Goal: Task Accomplishment & Management: Complete application form

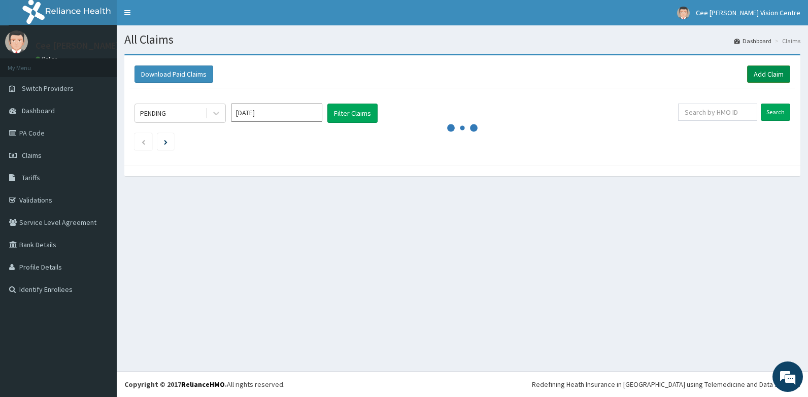
click at [765, 73] on link "Add Claim" at bounding box center [768, 73] width 43 height 17
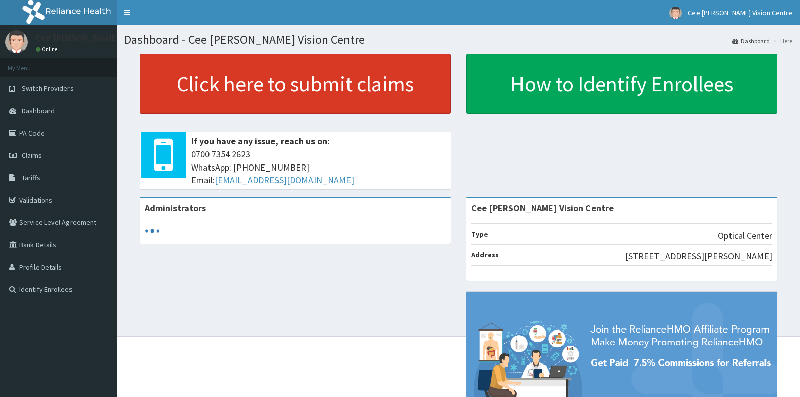
click at [261, 89] on link "Click here to submit claims" at bounding box center [296, 84] width 312 height 60
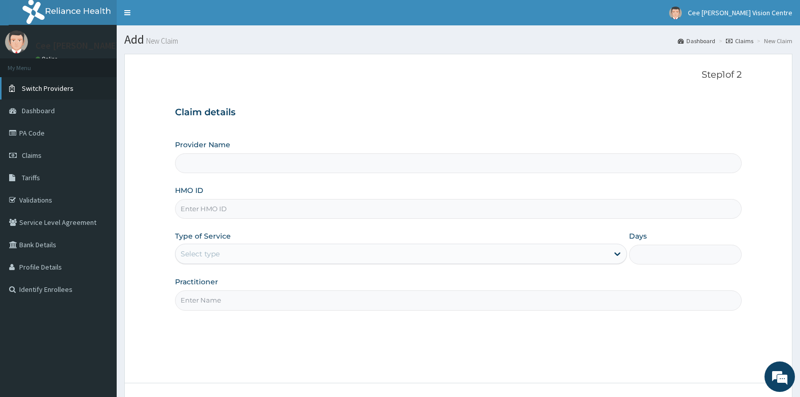
type input "Cee [PERSON_NAME] Vision Centre"
click at [208, 213] on input "HMO ID" at bounding box center [458, 209] width 567 height 20
click at [215, 209] on input "EWT/10019/A" at bounding box center [458, 209] width 567 height 20
type input "EWT/10016/A"
click at [251, 251] on div "Select type" at bounding box center [392, 254] width 433 height 16
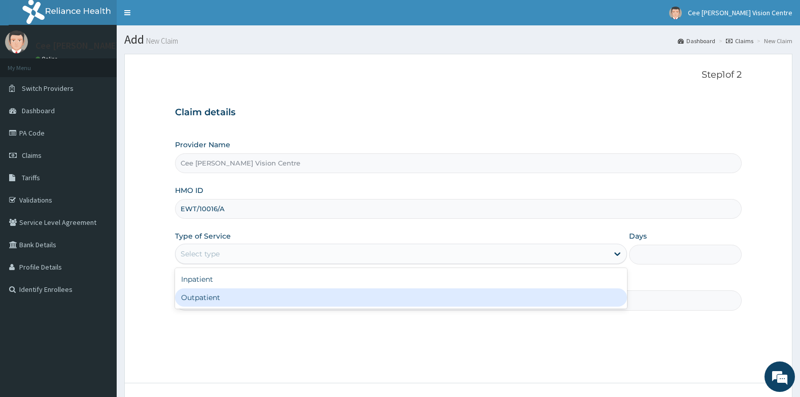
click at [234, 301] on div "Outpatient" at bounding box center [401, 297] width 452 height 18
type input "1"
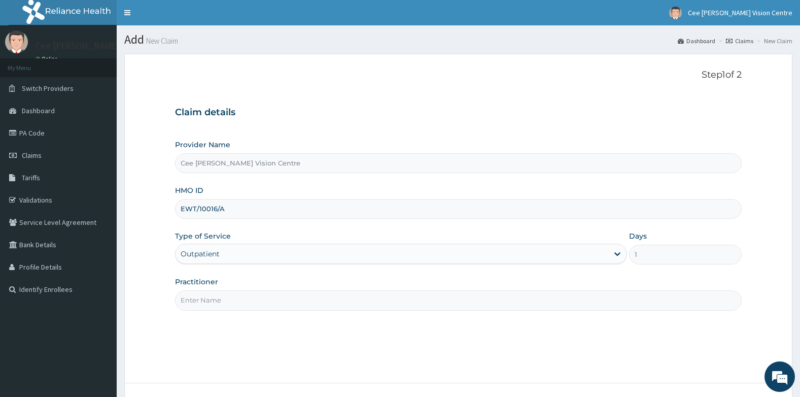
click at [234, 301] on input "Practitioner" at bounding box center [458, 300] width 567 height 20
type input "DR. SAMUEL"
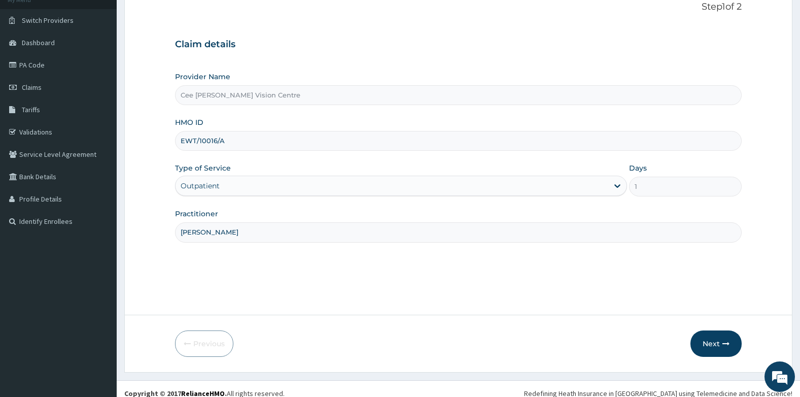
scroll to position [77, 0]
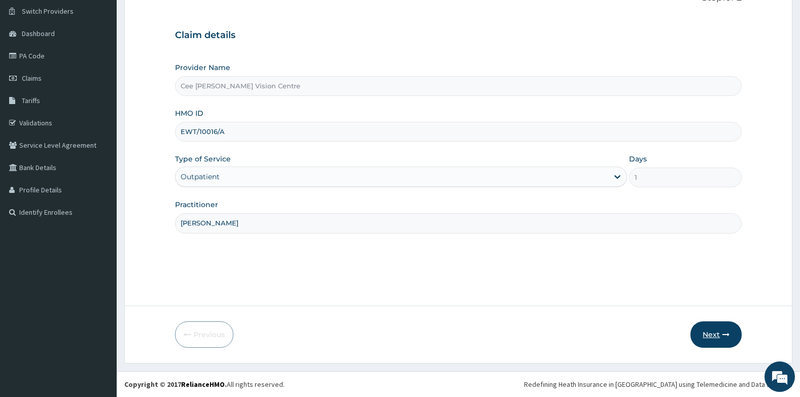
click at [706, 329] on button "Next" at bounding box center [716, 334] width 51 height 26
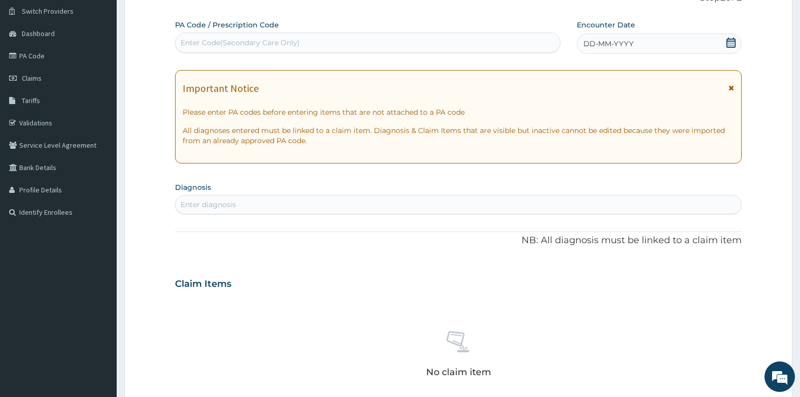
click at [219, 42] on div "Enter Code(Secondary Care Only)" at bounding box center [240, 43] width 119 height 10
type input "PA/6213EB"
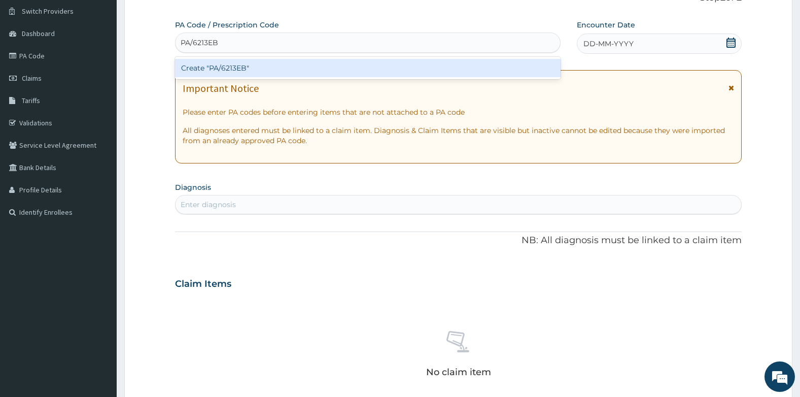
click at [299, 68] on div "Create "PA/6213EB"" at bounding box center [368, 68] width 386 height 18
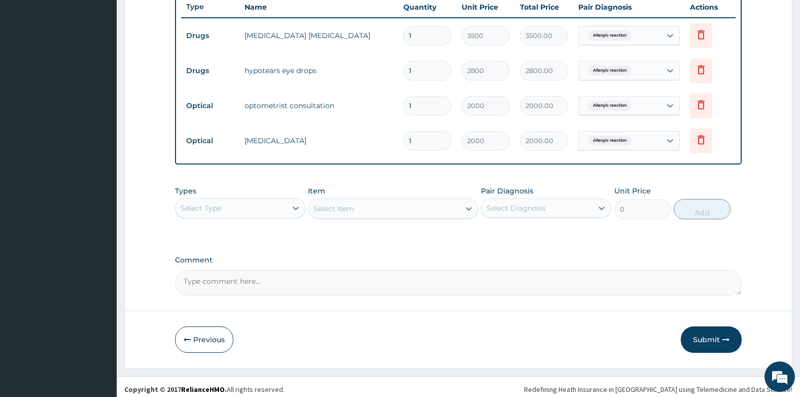
scroll to position [392, 0]
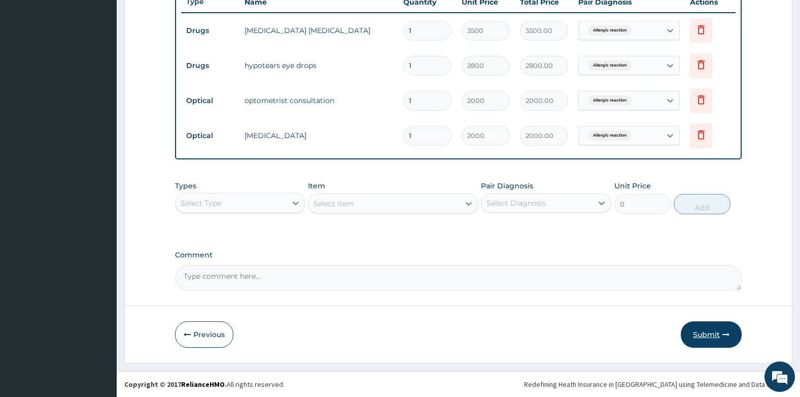
click at [698, 330] on button "Submit" at bounding box center [711, 334] width 61 height 26
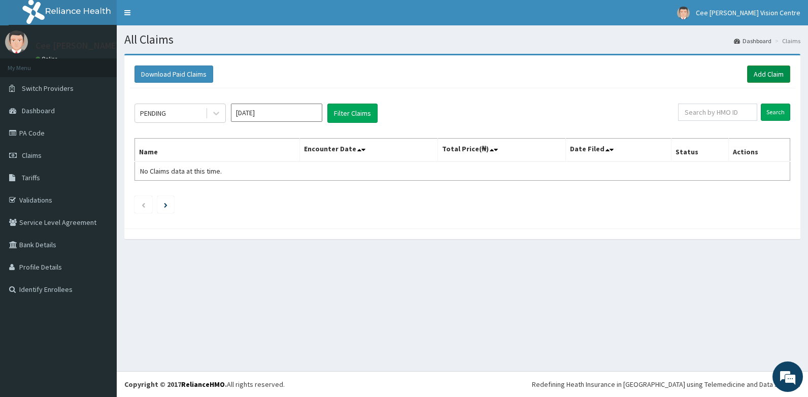
click at [754, 78] on link "Add Claim" at bounding box center [768, 73] width 43 height 17
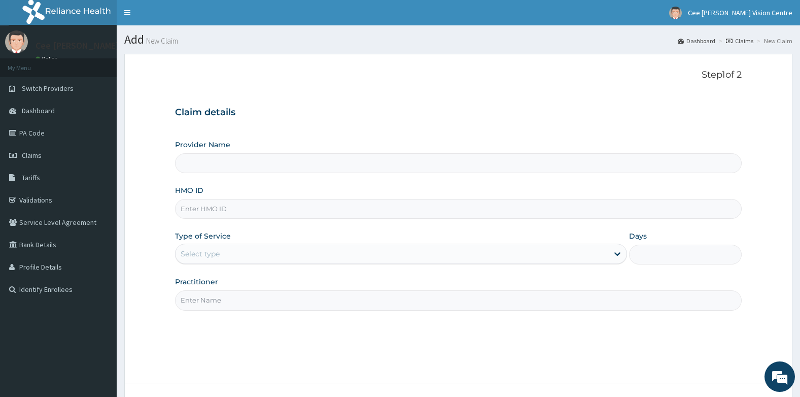
type input "Cee [PERSON_NAME] Vision Centre"
click at [263, 205] on input "HMO ID" at bounding box center [458, 209] width 567 height 20
type input "EVG/10223/F"
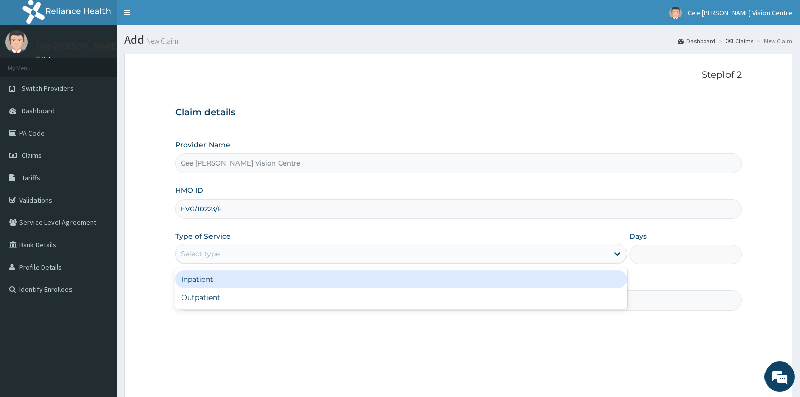
click at [200, 255] on div "Select type" at bounding box center [200, 254] width 39 height 10
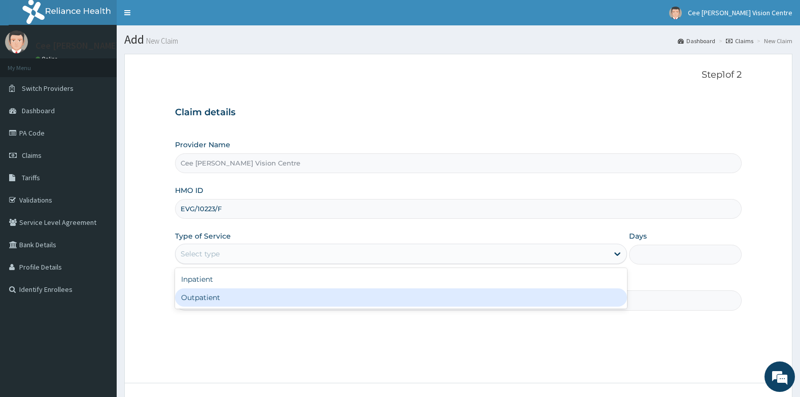
click at [193, 302] on div "Outpatient" at bounding box center [401, 297] width 452 height 18
type input "1"
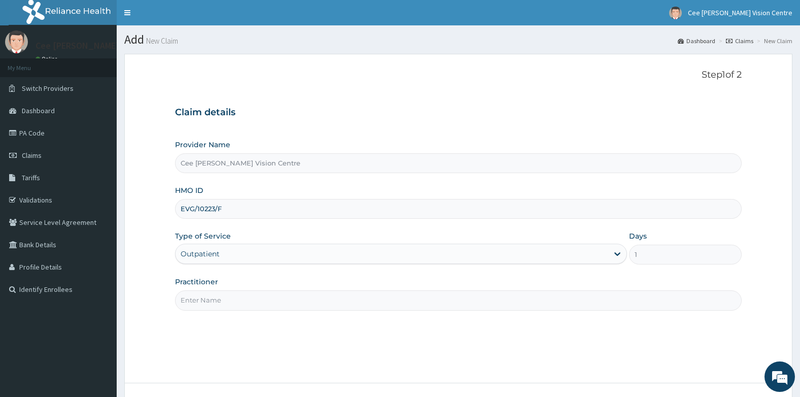
click at [198, 307] on input "Practitioner" at bounding box center [458, 300] width 567 height 20
type input "[PERSON_NAME]"
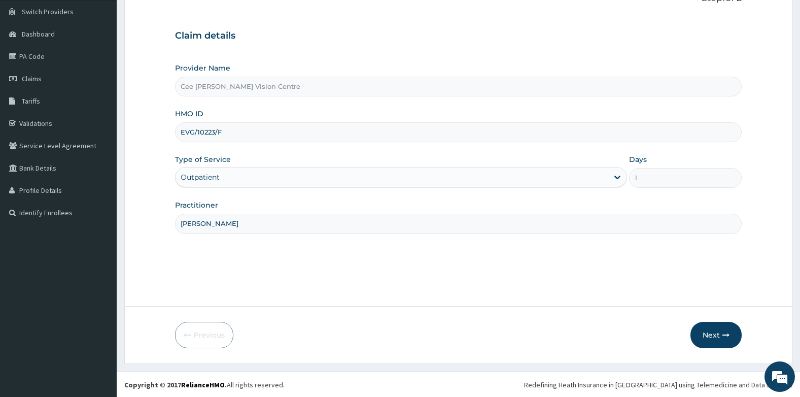
scroll to position [77, 0]
click at [715, 333] on button "Next" at bounding box center [716, 334] width 51 height 26
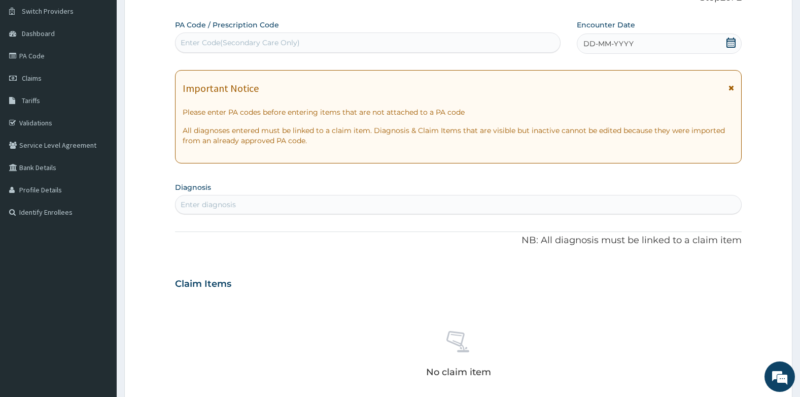
click at [223, 43] on div "Enter Code(Secondary Care Only)" at bounding box center [240, 43] width 119 height 10
type input "PA/B9C500"
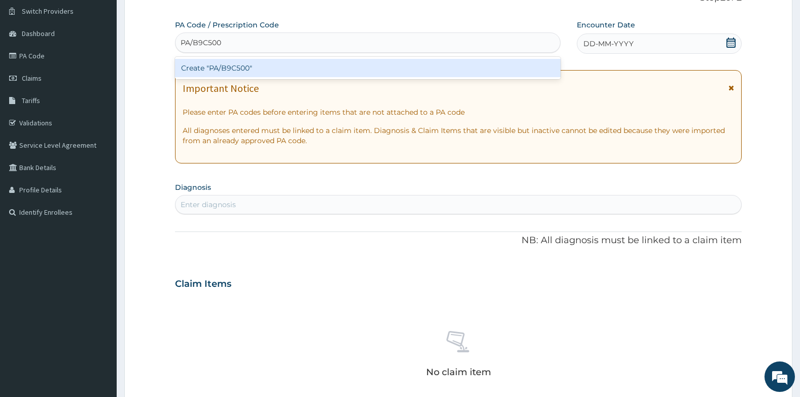
click at [287, 71] on div "Create "PA/B9C500"" at bounding box center [368, 68] width 386 height 18
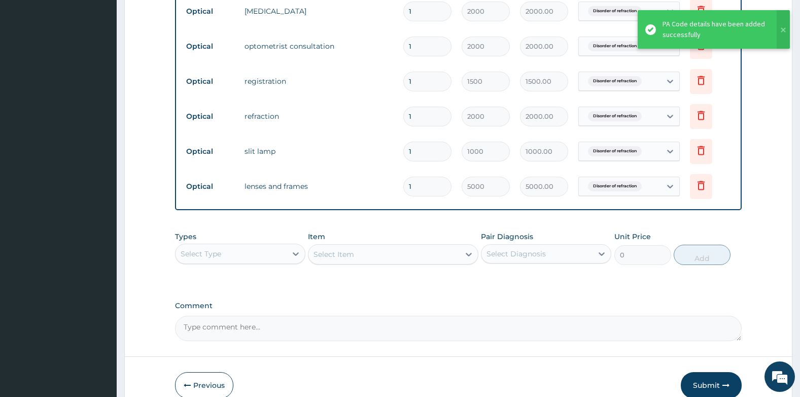
scroll to position [520, 0]
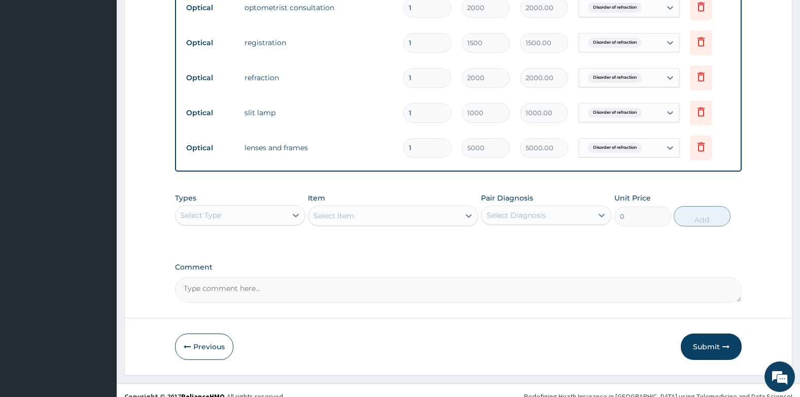
drag, startPoint x: 418, startPoint y: 150, endPoint x: 397, endPoint y: 153, distance: 21.5
click at [397, 153] on tr "Optical lenses and frames 1 5000 5000.00 Disorder of refraction Delete" at bounding box center [458, 147] width 555 height 35
type input "6"
type input "30000.00"
type input "6"
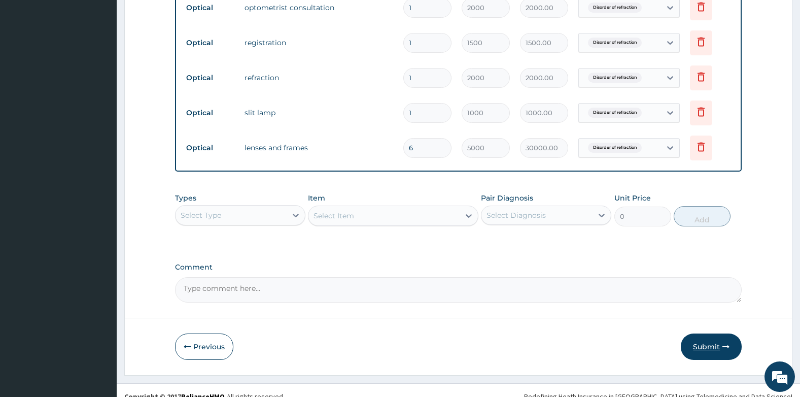
click at [714, 350] on button "Submit" at bounding box center [711, 346] width 61 height 26
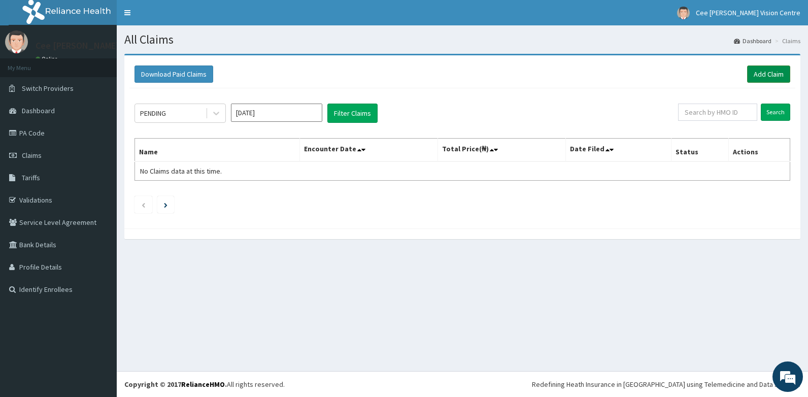
click at [768, 74] on link "Add Claim" at bounding box center [768, 73] width 43 height 17
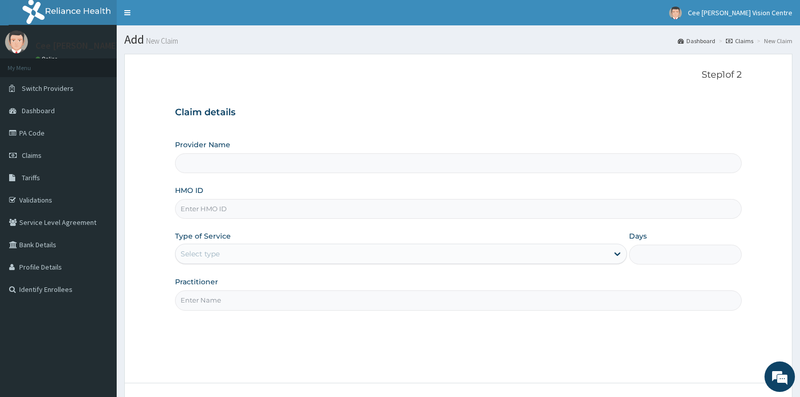
type input "Cee [PERSON_NAME] Vision Centre"
click at [225, 213] on input "HMO ID" at bounding box center [458, 209] width 567 height 20
click at [216, 210] on input "EWT/10014/A" at bounding box center [458, 209] width 567 height 20
type input "EWT/10010/A"
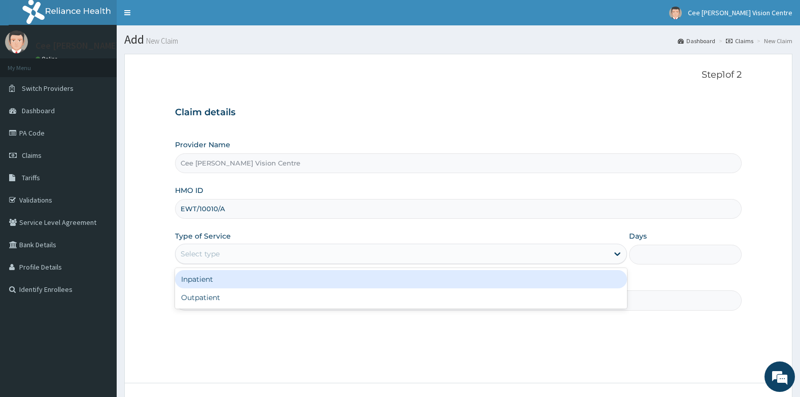
click at [229, 251] on div "Select type" at bounding box center [392, 254] width 433 height 16
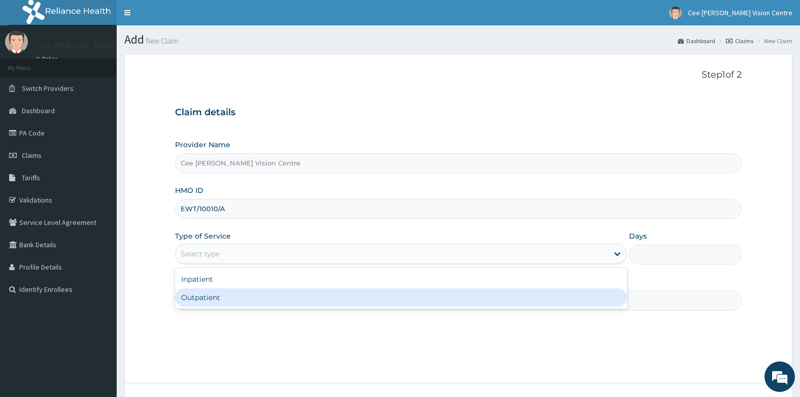
click at [221, 298] on div "Outpatient" at bounding box center [401, 297] width 452 height 18
type input "1"
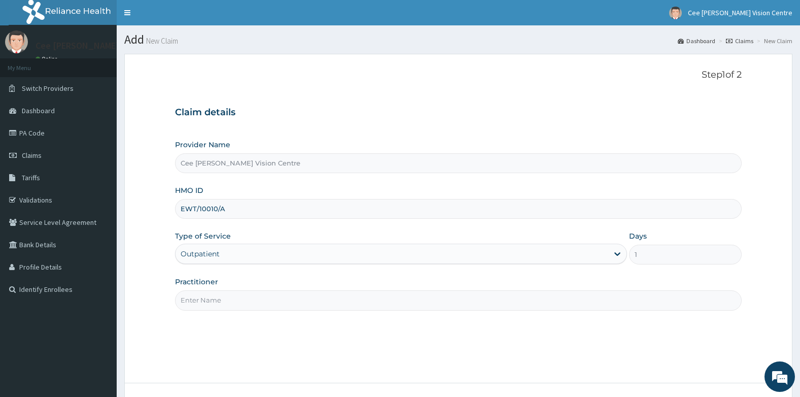
click at [218, 299] on input "Practitioner" at bounding box center [458, 300] width 567 height 20
type input "[PERSON_NAME]"
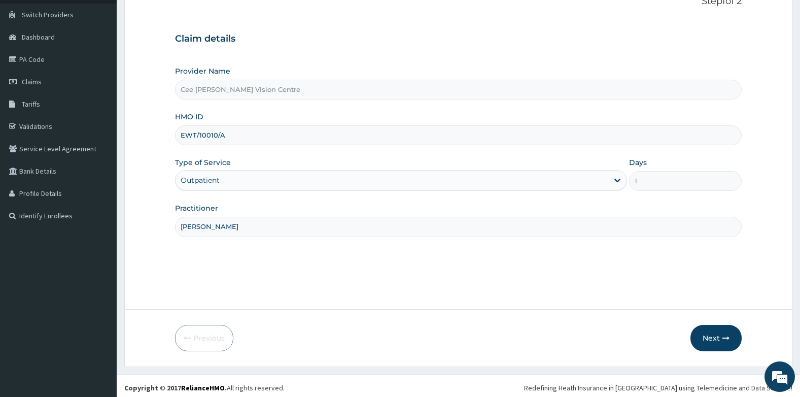
scroll to position [77, 0]
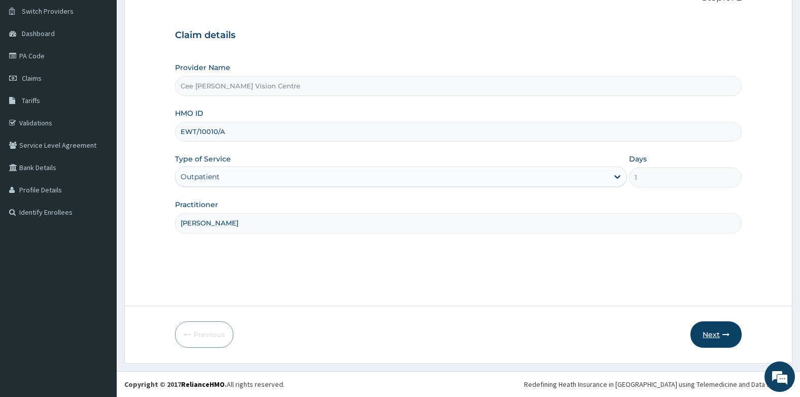
click at [711, 332] on button "Next" at bounding box center [716, 334] width 51 height 26
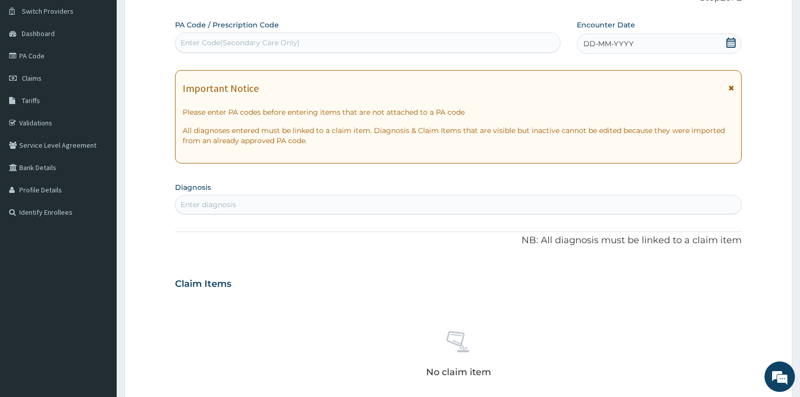
click at [213, 55] on div "PA Code / Prescription Code Enter Code(Secondary Care Only) Encounter Date DD-M…" at bounding box center [458, 282] width 567 height 525
click at [223, 44] on div "Enter Code(Secondary Care Only)" at bounding box center [240, 43] width 119 height 10
type input "PA/6035ET"
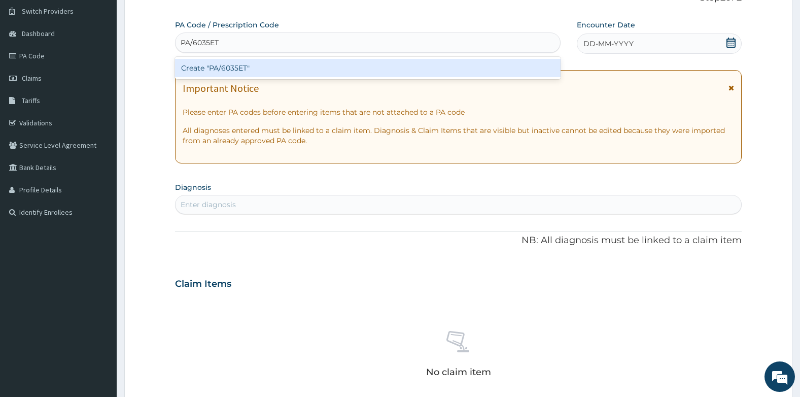
click at [229, 65] on div "Create "PA/6035ET"" at bounding box center [368, 68] width 386 height 18
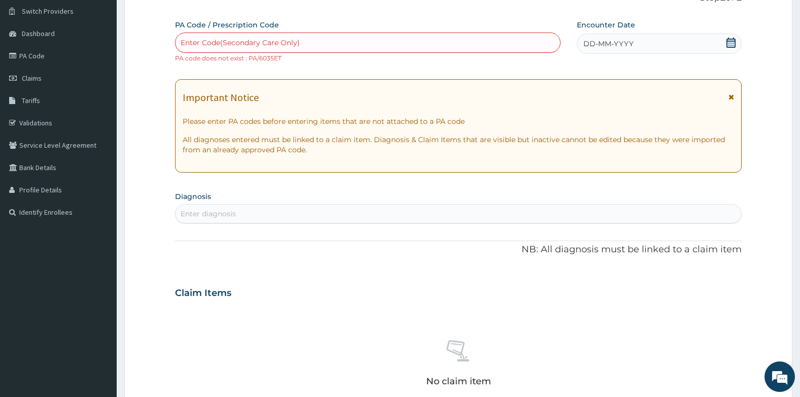
click at [236, 41] on div "Enter Code(Secondary Care Only)" at bounding box center [240, 43] width 119 height 10
type input "PA/6035EF"
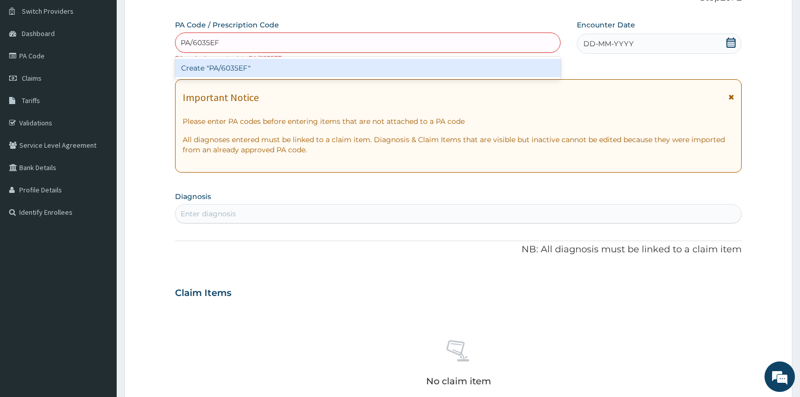
click at [240, 73] on div "Create "PA/6035EF"" at bounding box center [368, 68] width 386 height 18
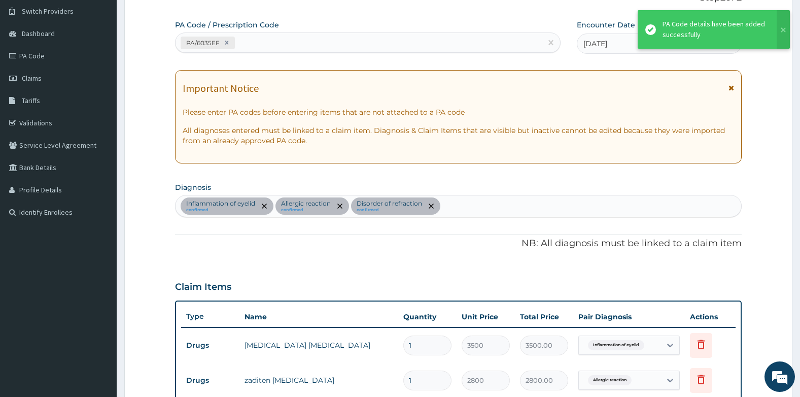
scroll to position [434, 0]
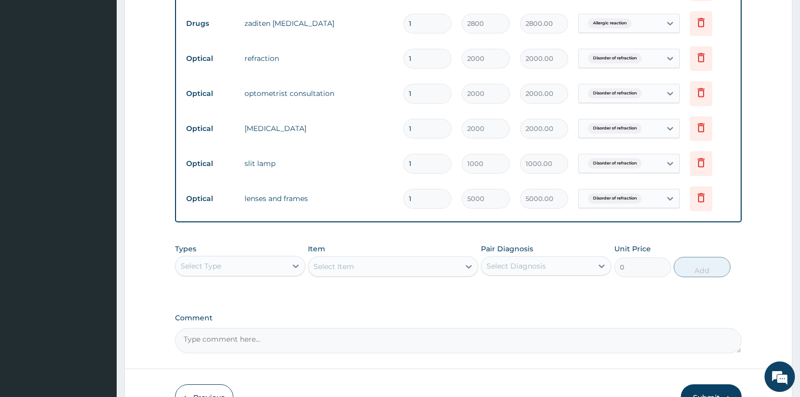
drag, startPoint x: 415, startPoint y: 199, endPoint x: 401, endPoint y: 204, distance: 14.1
click at [401, 204] on td "1" at bounding box center [427, 199] width 58 height 30
type input "2"
type input "10000.00"
type input "2"
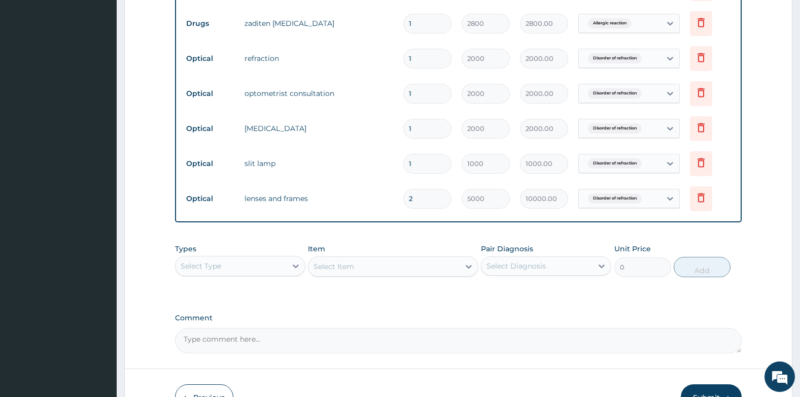
click at [438, 232] on div "PA Code / Prescription Code PA/6035EF Encounter Date 25-07-2025 Important Notic…" at bounding box center [458, 8] width 567 height 690
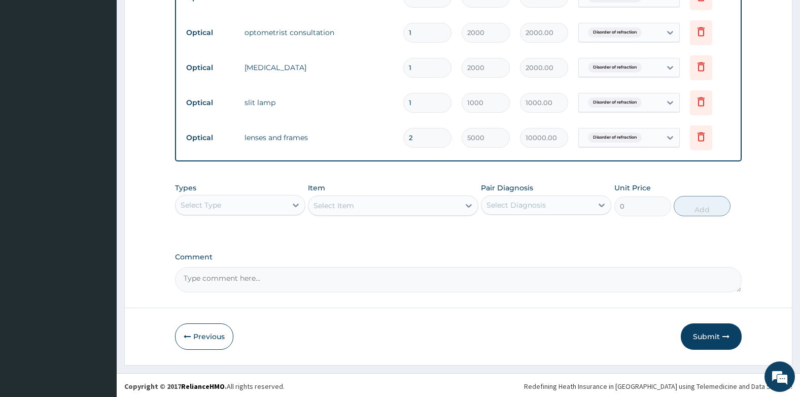
scroll to position [497, 0]
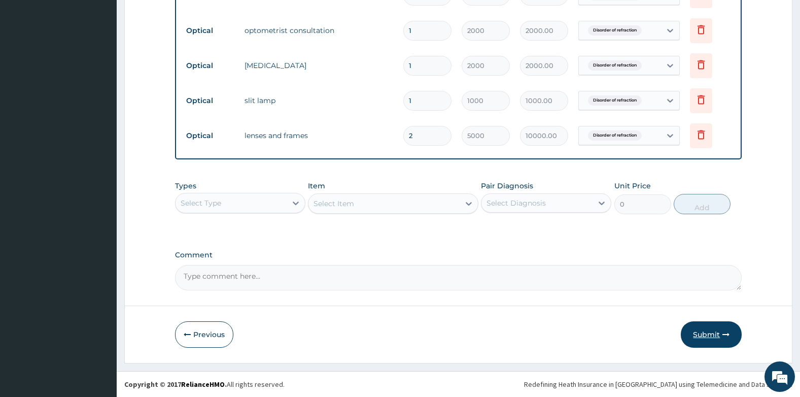
click at [712, 333] on button "Submit" at bounding box center [711, 334] width 61 height 26
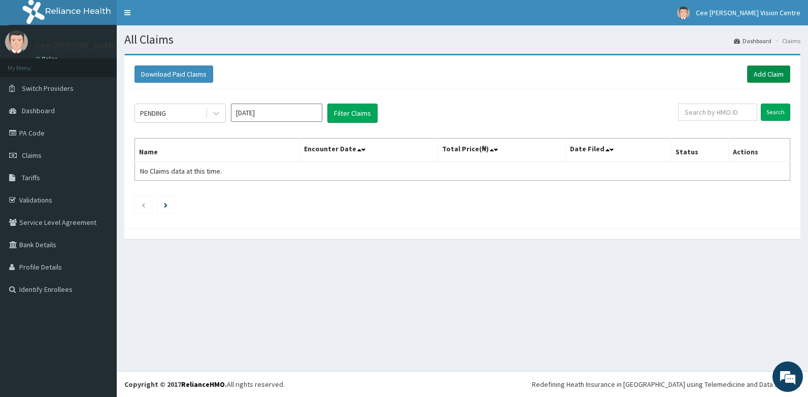
click at [755, 75] on link "Add Claim" at bounding box center [768, 73] width 43 height 17
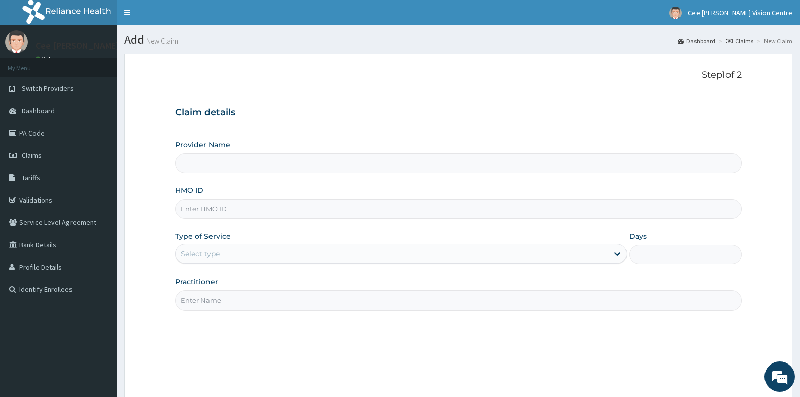
type input "Cee [PERSON_NAME] Vision Centre"
click at [207, 212] on input "HMO ID" at bounding box center [458, 209] width 567 height 20
click at [216, 212] on input "EWT/10010/A" at bounding box center [458, 209] width 567 height 20
type input "EWT/10017/A"
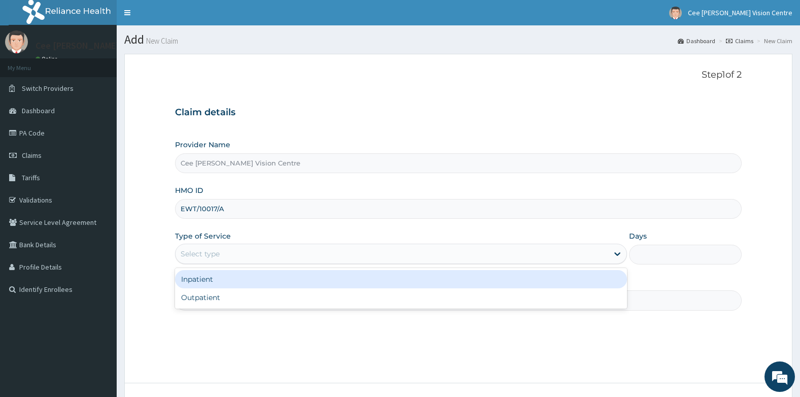
click at [214, 255] on div "Select type" at bounding box center [200, 254] width 39 height 10
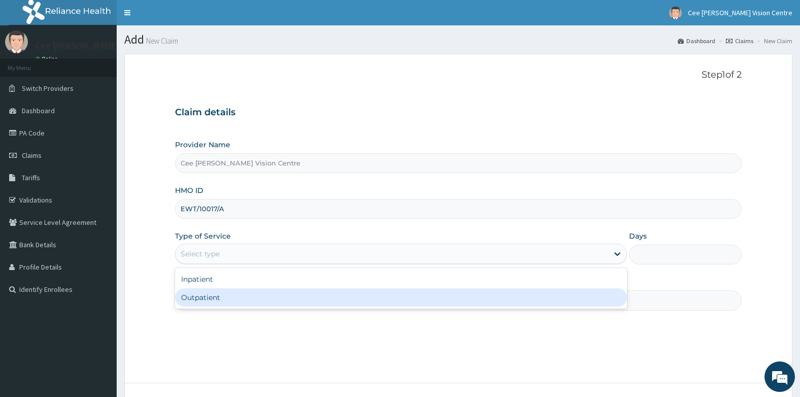
click at [210, 296] on div "Outpatient" at bounding box center [401, 297] width 452 height 18
type input "1"
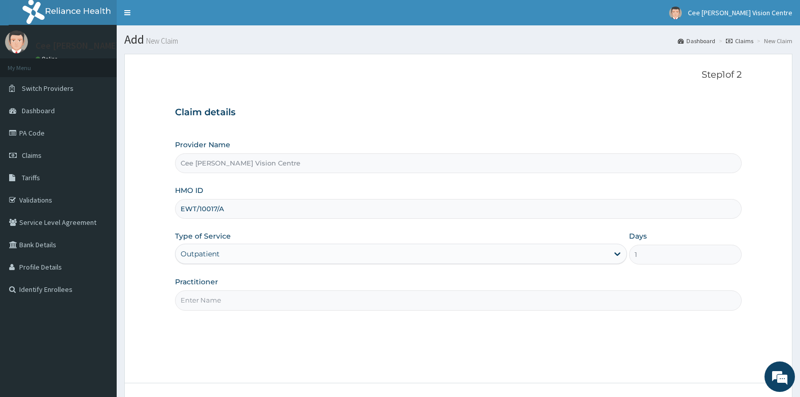
click at [211, 296] on input "Practitioner" at bounding box center [458, 300] width 567 height 20
type input "[PERSON_NAME]"
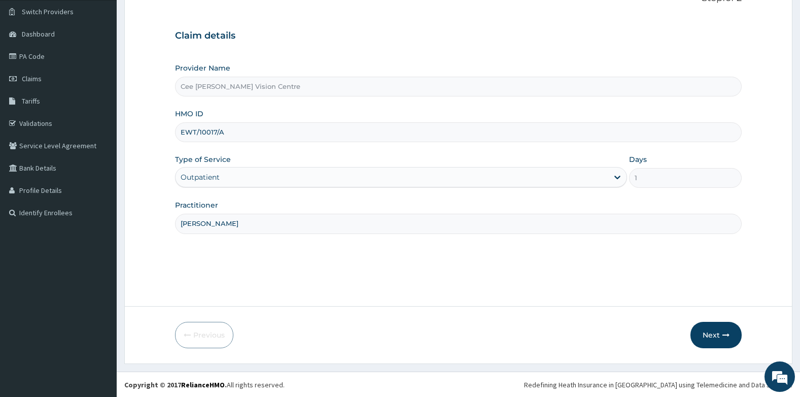
scroll to position [77, 0]
click at [714, 332] on button "Next" at bounding box center [716, 334] width 51 height 26
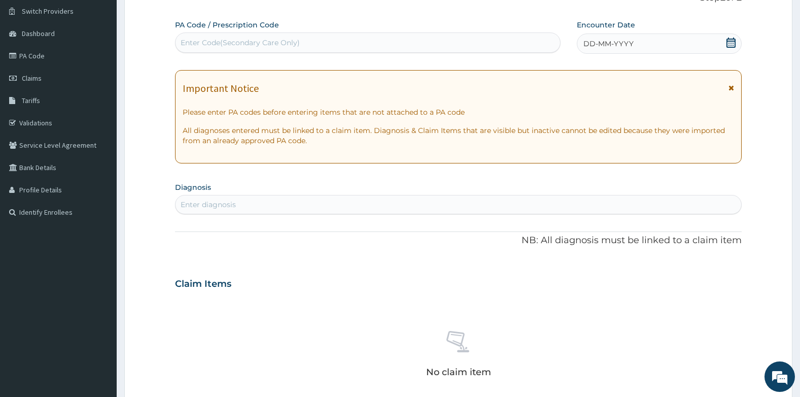
click at [209, 42] on div "Enter Code(Secondary Care Only)" at bounding box center [240, 43] width 119 height 10
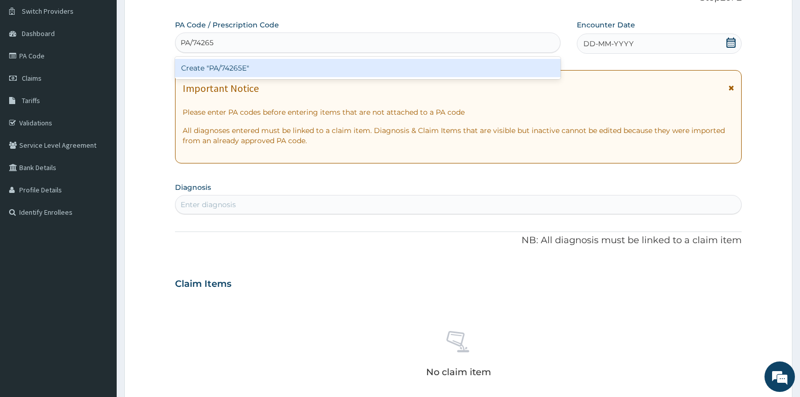
type input "PA/74265E"
click at [234, 71] on div "Create "PA/74265E"" at bounding box center [368, 68] width 386 height 18
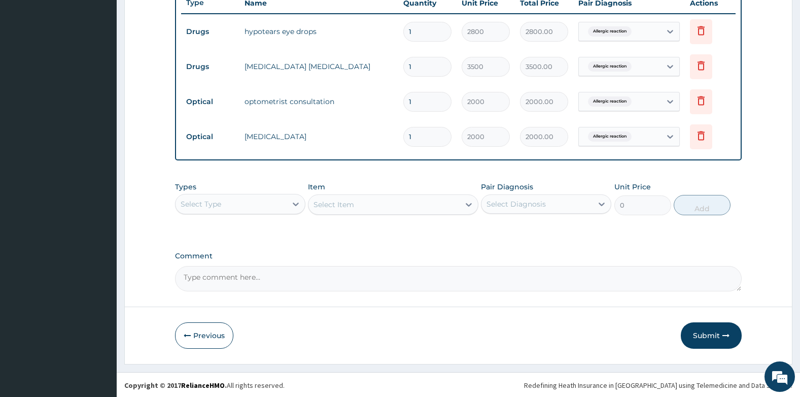
scroll to position [392, 0]
click at [705, 335] on button "Submit" at bounding box center [711, 334] width 61 height 26
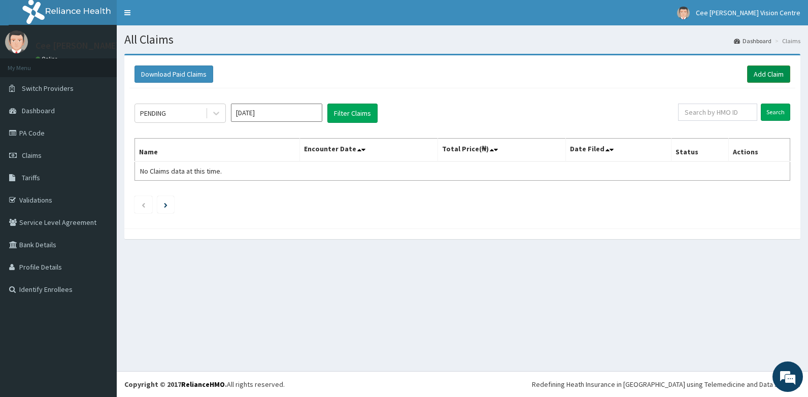
click at [771, 73] on link "Add Claim" at bounding box center [768, 73] width 43 height 17
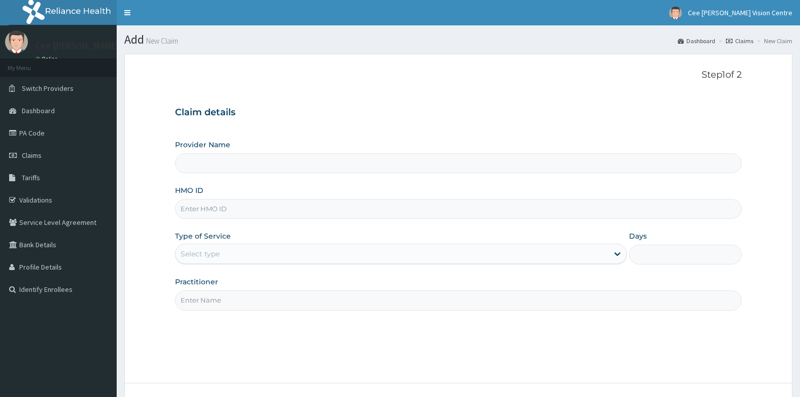
type input "Cee [PERSON_NAME] Vision Centre"
click at [223, 208] on input "HMO ID" at bounding box center [458, 209] width 567 height 20
click at [217, 209] on input "EWT/10017/A" at bounding box center [458, 209] width 567 height 20
type input "EWT/10014/A"
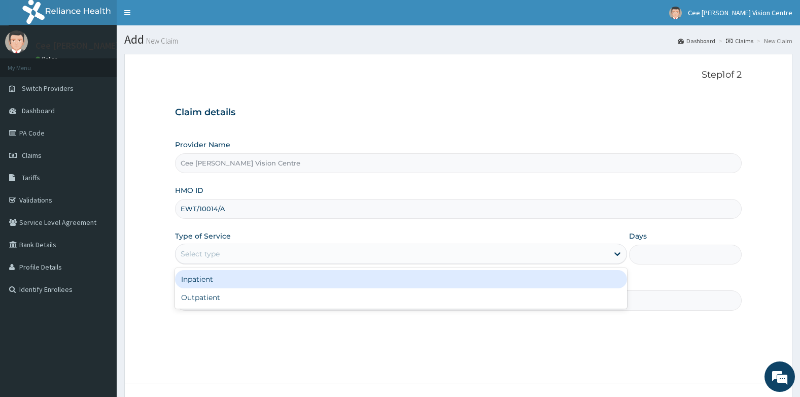
click at [215, 255] on div "Select type" at bounding box center [200, 254] width 39 height 10
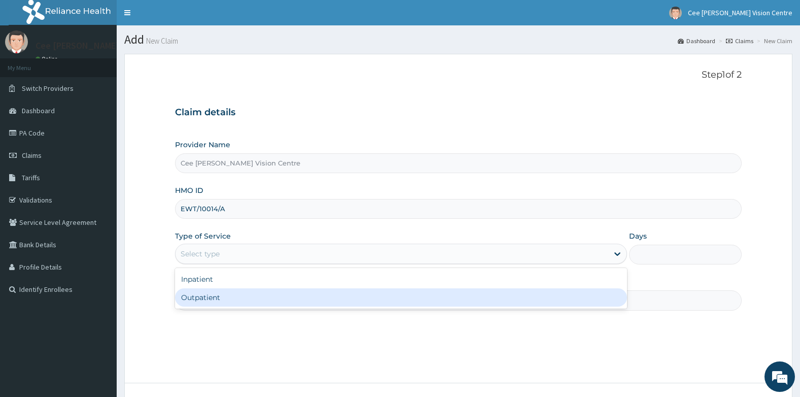
click at [205, 296] on div "Outpatient" at bounding box center [401, 297] width 452 height 18
type input "1"
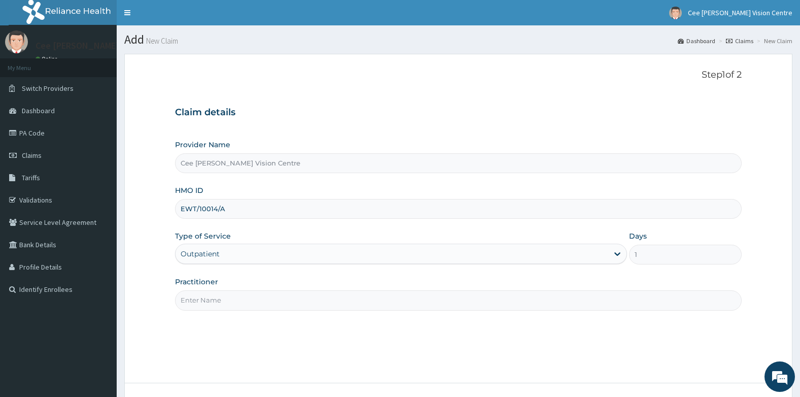
click at [210, 301] on input "Practitioner" at bounding box center [458, 300] width 567 height 20
type input "DR. SAMUEL"
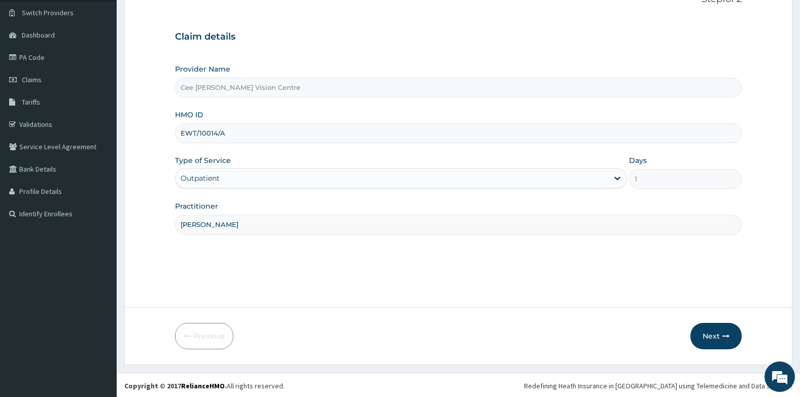
scroll to position [77, 0]
click at [709, 334] on button "Next" at bounding box center [716, 334] width 51 height 26
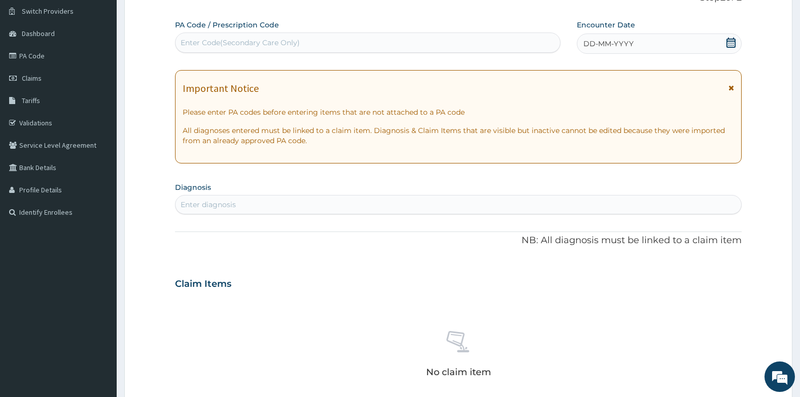
click at [194, 42] on div "Enter Code(Secondary Care Only)" at bounding box center [240, 43] width 119 height 10
type input "PA/096DB8"
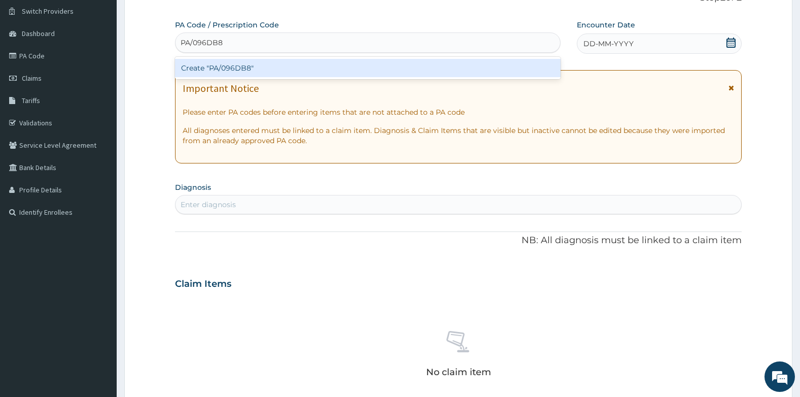
click at [209, 68] on div "Create "PA/096DB8"" at bounding box center [368, 68] width 386 height 18
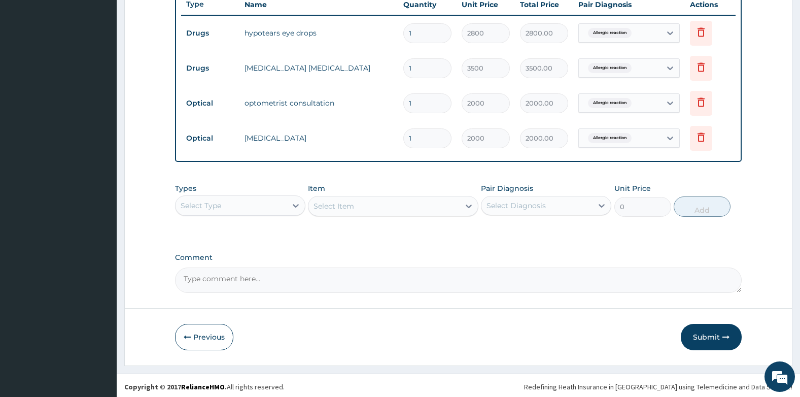
scroll to position [392, 0]
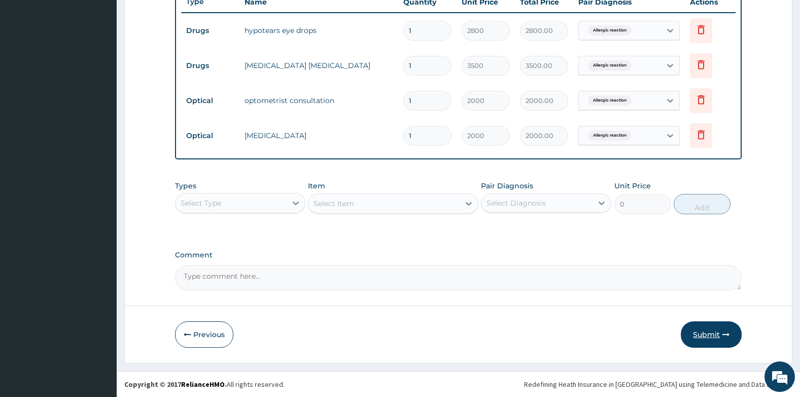
click at [703, 334] on button "Submit" at bounding box center [711, 334] width 61 height 26
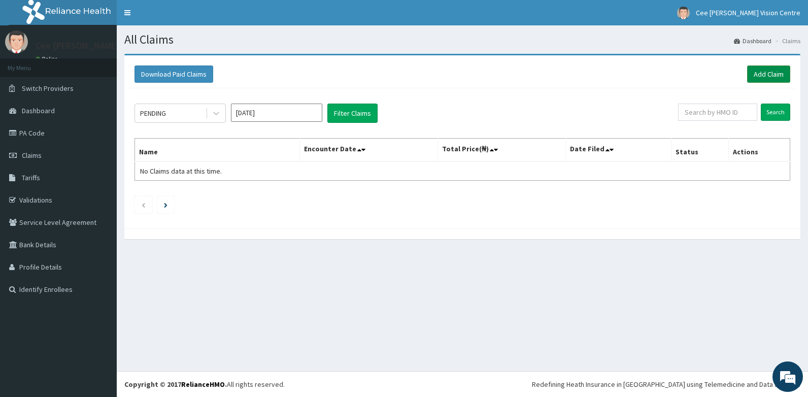
click at [757, 73] on link "Add Claim" at bounding box center [768, 73] width 43 height 17
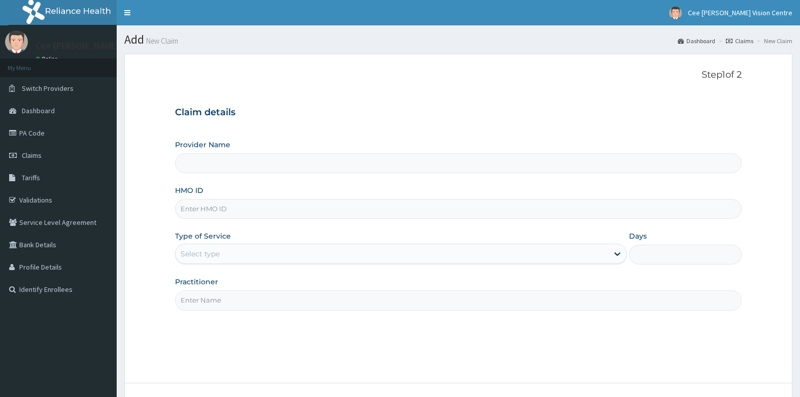
type input "Cee [PERSON_NAME] Vision Centre"
click at [212, 212] on input "HMO ID" at bounding box center [458, 209] width 567 height 20
click at [216, 209] on input "EWT/10014/A" at bounding box center [458, 209] width 567 height 20
type input "EWT/10015/A"
click at [218, 256] on div "Select type" at bounding box center [200, 254] width 39 height 10
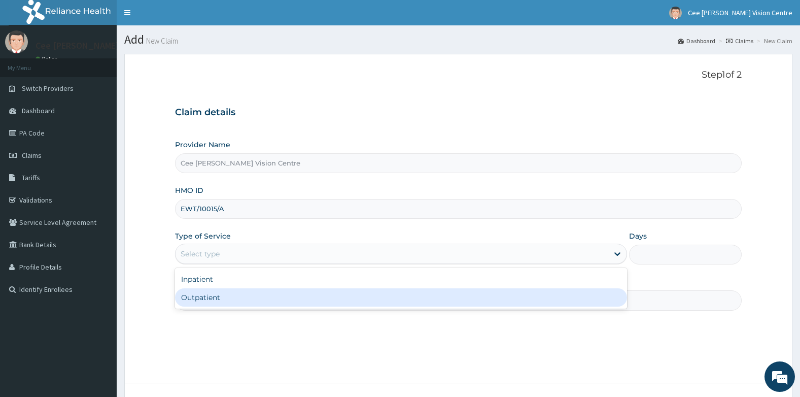
click at [215, 297] on div "Outpatient" at bounding box center [401, 297] width 452 height 18
type input "1"
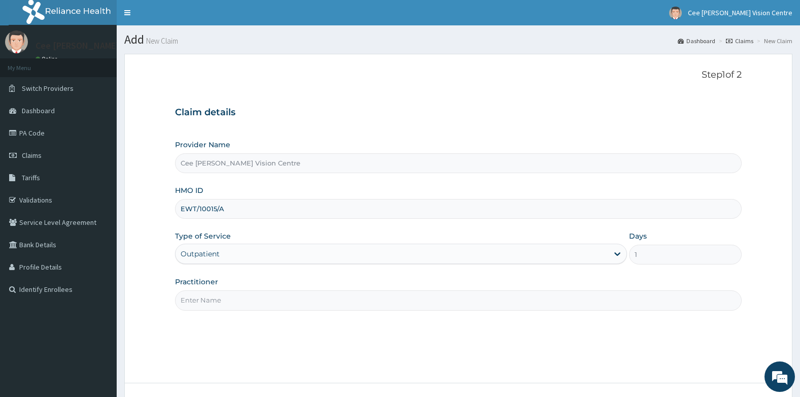
click at [197, 298] on input "Practitioner" at bounding box center [458, 300] width 567 height 20
type input "DR. SAMUEL"
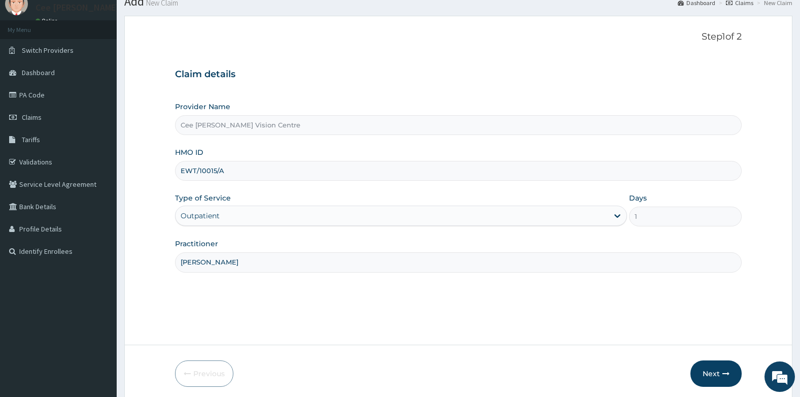
scroll to position [77, 0]
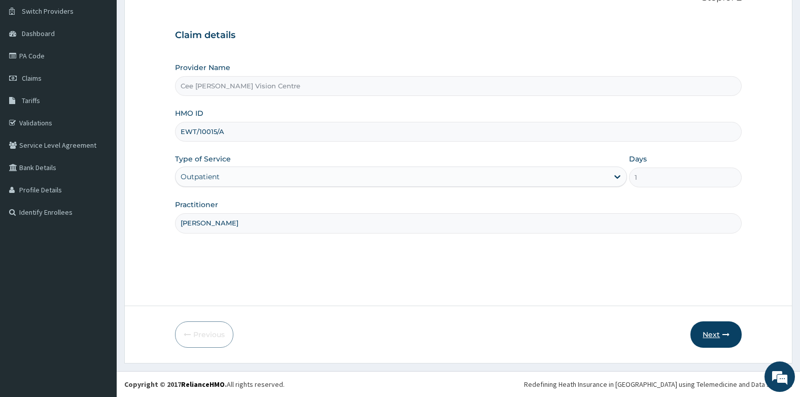
click at [695, 332] on button "Next" at bounding box center [716, 334] width 51 height 26
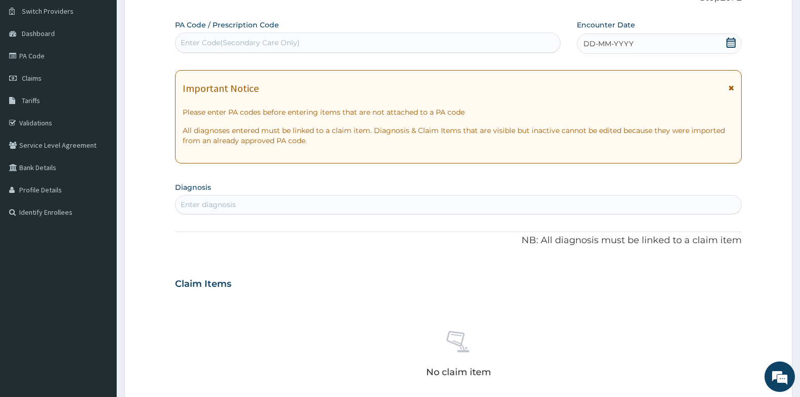
click at [214, 50] on div "Enter Code(Secondary Care Only)" at bounding box center [368, 43] width 385 height 16
type input "PA/6545B6"
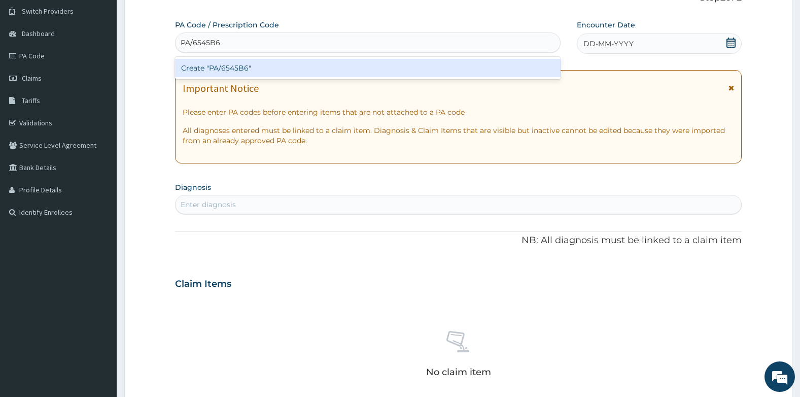
click at [235, 68] on div "Create "PA/6545B6"" at bounding box center [368, 68] width 386 height 18
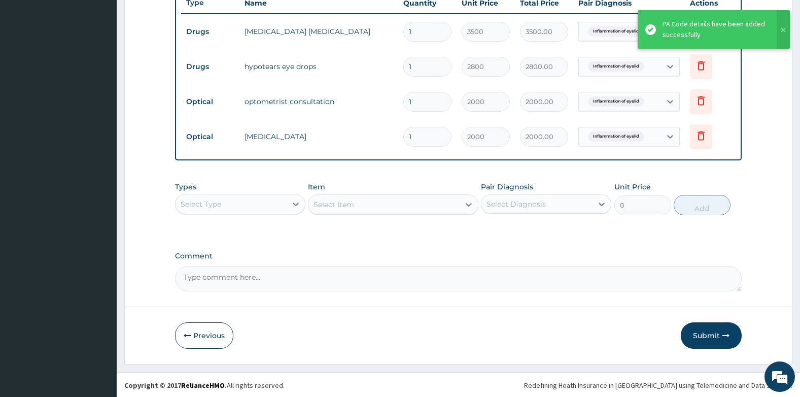
scroll to position [392, 0]
click at [699, 336] on button "Submit" at bounding box center [711, 334] width 61 height 26
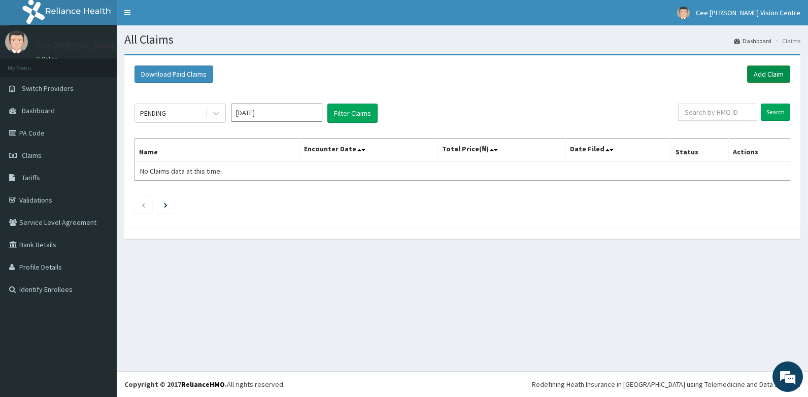
click at [756, 76] on link "Add Claim" at bounding box center [768, 73] width 43 height 17
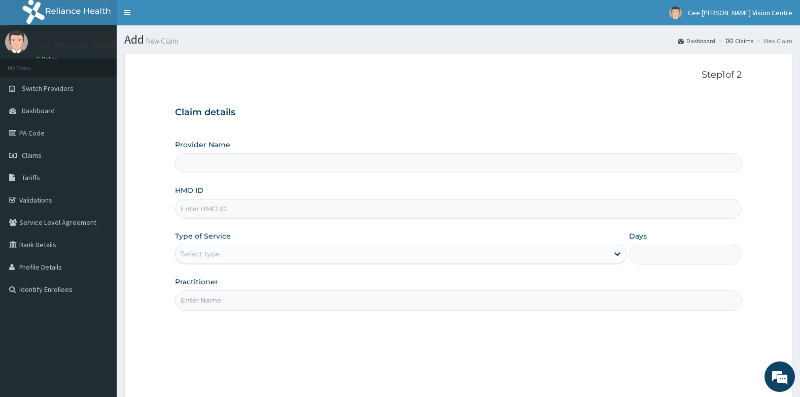
type input "Cee [PERSON_NAME] Vision Centre"
click at [223, 217] on input "HMO ID" at bounding box center [458, 209] width 567 height 20
type input "GSV/13605/A"
click at [287, 260] on div "Select type" at bounding box center [392, 254] width 433 height 16
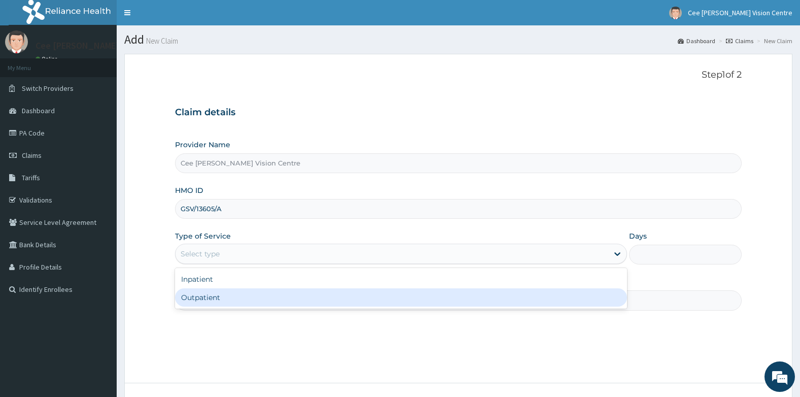
click at [244, 300] on div "Outpatient" at bounding box center [401, 297] width 452 height 18
type input "1"
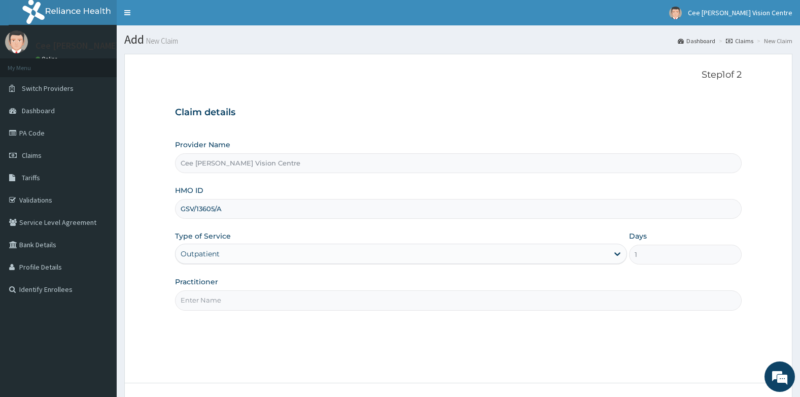
drag, startPoint x: 243, startPoint y: 302, endPoint x: 251, endPoint y: 304, distance: 7.8
click at [243, 302] on input "Practitioner" at bounding box center [458, 300] width 567 height 20
type input "DR. SAMUEL"
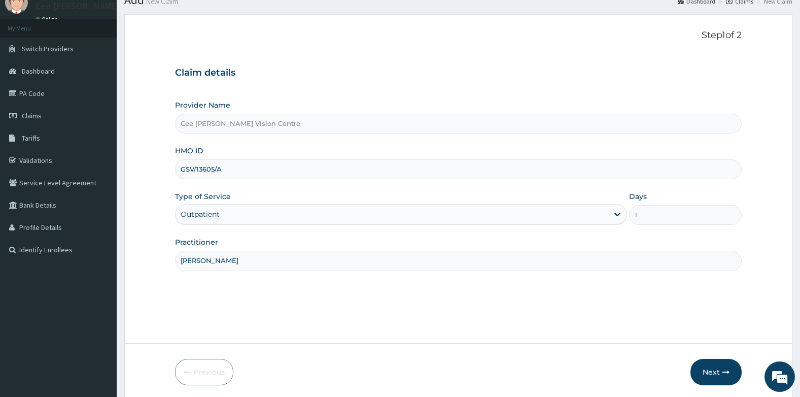
scroll to position [77, 0]
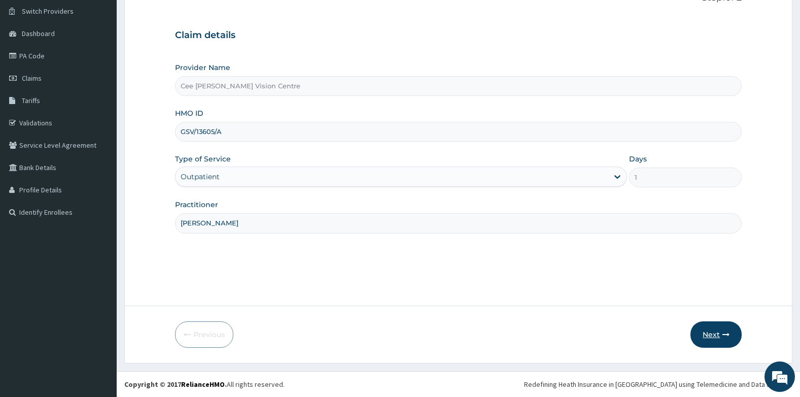
click at [711, 337] on button "Next" at bounding box center [716, 334] width 51 height 26
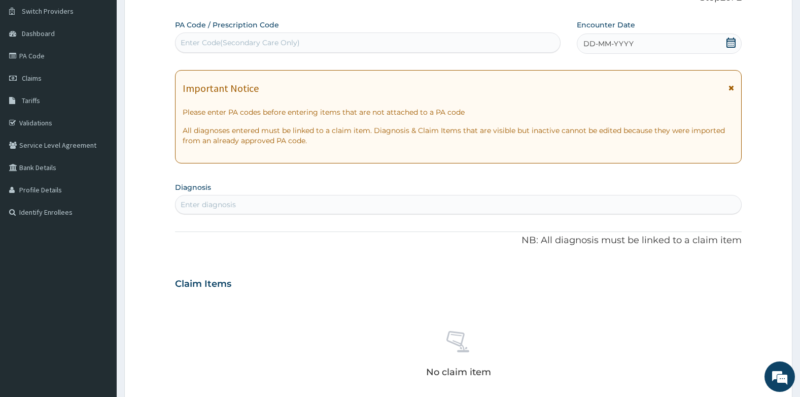
click at [287, 43] on div "Enter Code(Secondary Care Only)" at bounding box center [240, 43] width 119 height 10
type input "PA/"
click at [200, 42] on div "PA/" at bounding box center [368, 43] width 385 height 16
click at [196, 46] on div "Enter Code(Secondary Care Only)" at bounding box center [240, 43] width 119 height 10
type input "PA/B6B370"
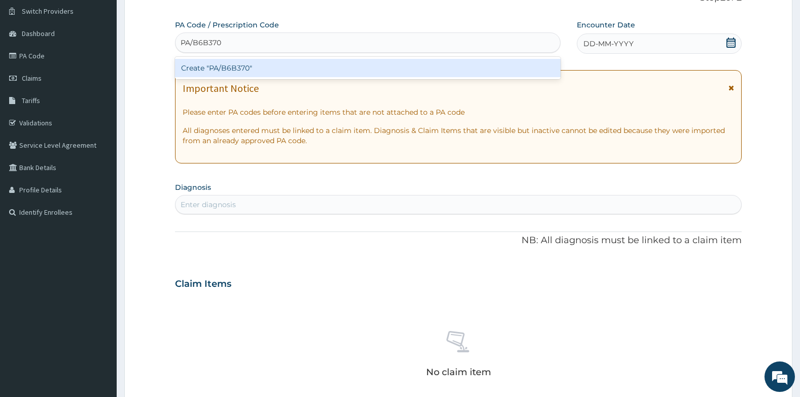
click at [241, 78] on div "Create "PA/B6B370"" at bounding box center [368, 68] width 386 height 22
click at [250, 75] on div "Create "PA/B6B370"" at bounding box center [368, 68] width 386 height 18
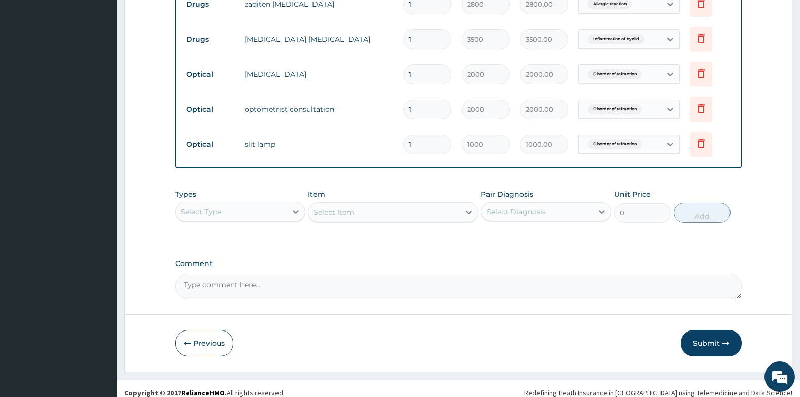
scroll to position [462, 0]
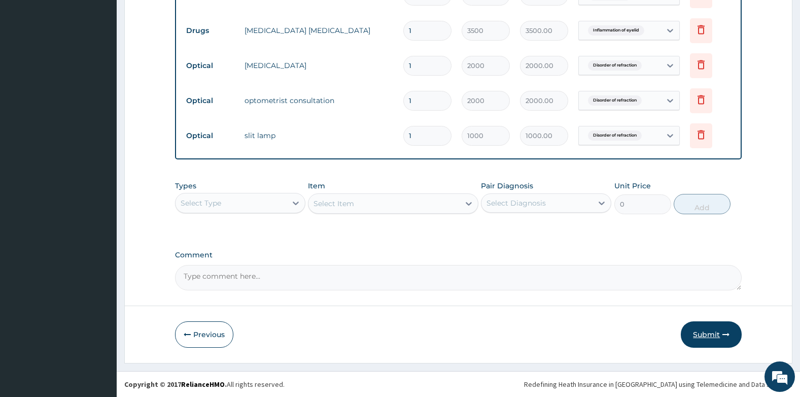
click at [704, 334] on button "Submit" at bounding box center [711, 334] width 61 height 26
